Goal: Task Accomplishment & Management: Manage account settings

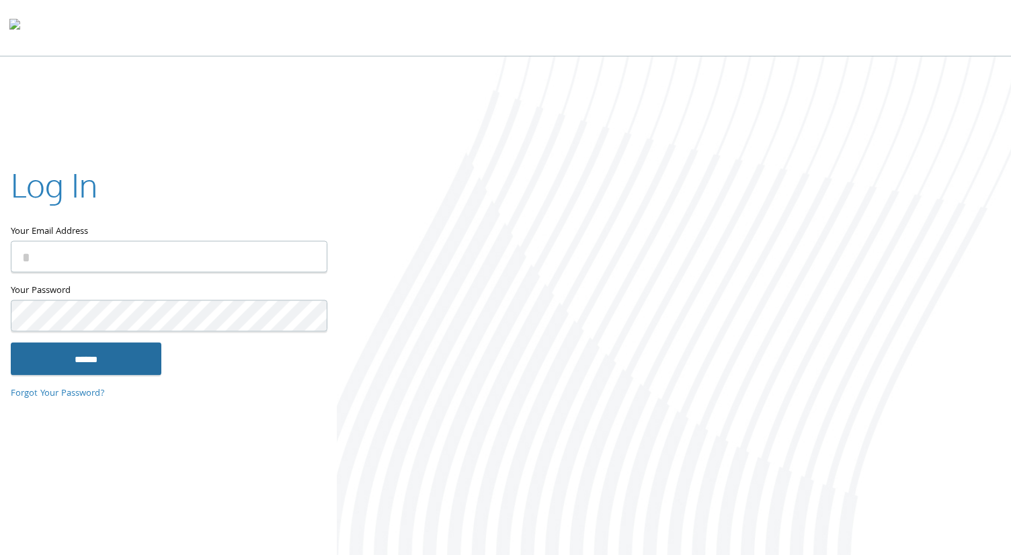
type input "**********"
click at [115, 369] on input "******" at bounding box center [86, 359] width 151 height 32
type input "**********"
click at [85, 364] on input "******" at bounding box center [86, 359] width 151 height 32
